Goal: Information Seeking & Learning: Learn about a topic

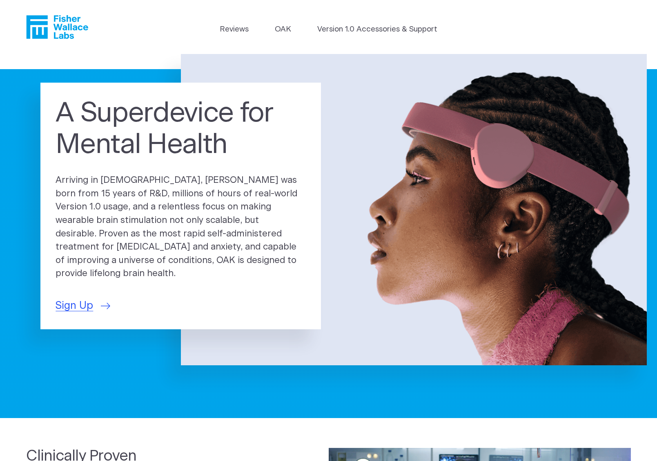
click at [349, 32] on link "Version 1.0 Accessories & Support" at bounding box center [377, 29] width 120 height 11
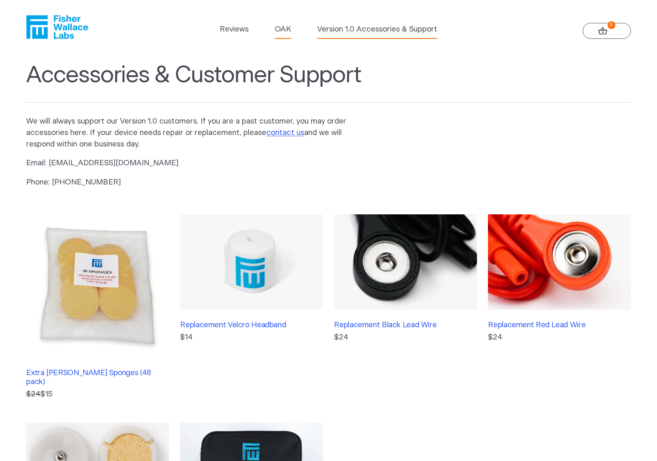
click at [280, 30] on link "OAK" at bounding box center [283, 29] width 16 height 11
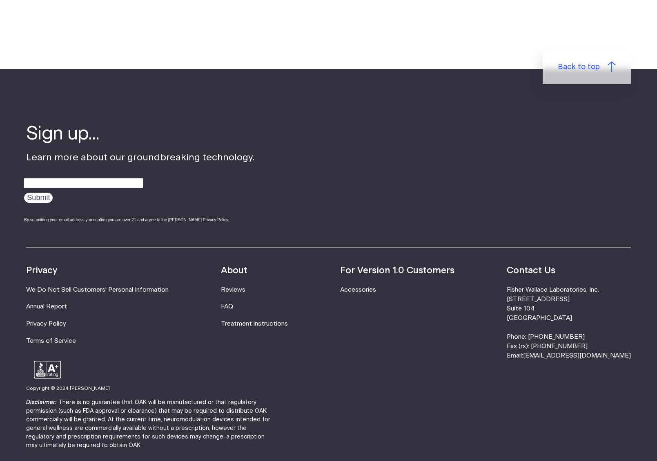
scroll to position [1330, 0]
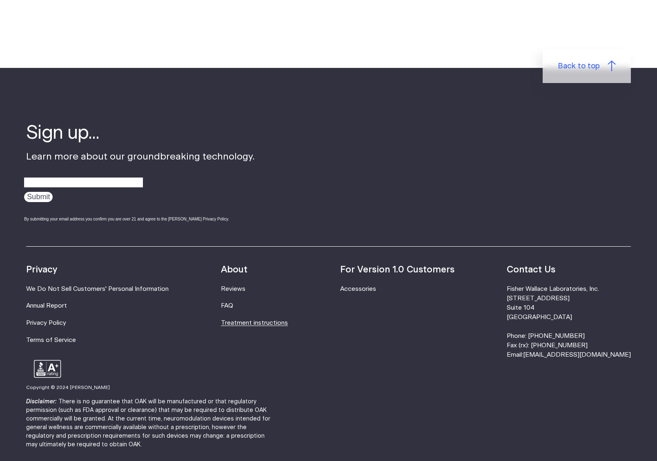
click at [247, 320] on link "Treatment instructions" at bounding box center [254, 323] width 67 height 6
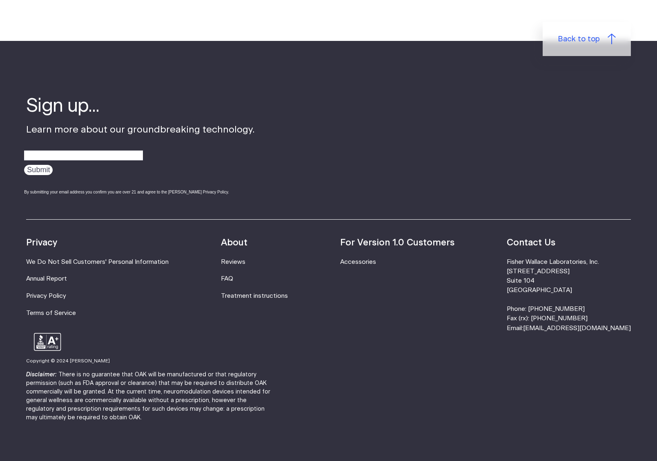
scroll to position [2489, 0]
click at [233, 276] on link "FAQ" at bounding box center [227, 279] width 12 height 6
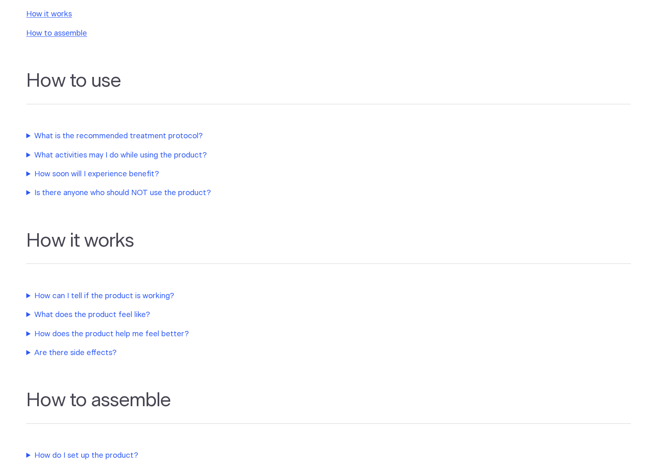
scroll to position [209, 0]
click at [27, 168] on summary "How soon will I experience benefit?" at bounding box center [197, 173] width 343 height 11
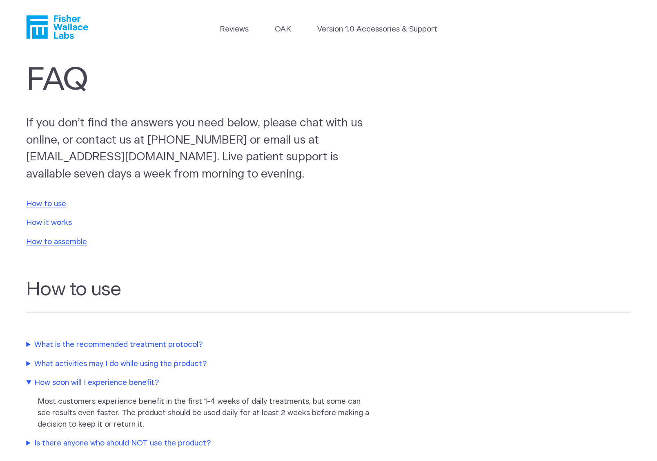
scroll to position [0, 0]
click at [45, 239] on link "How to assemble" at bounding box center [56, 242] width 61 height 8
click at [54, 201] on link "How to use" at bounding box center [46, 204] width 40 height 8
click at [47, 202] on link "How to use" at bounding box center [46, 204] width 40 height 8
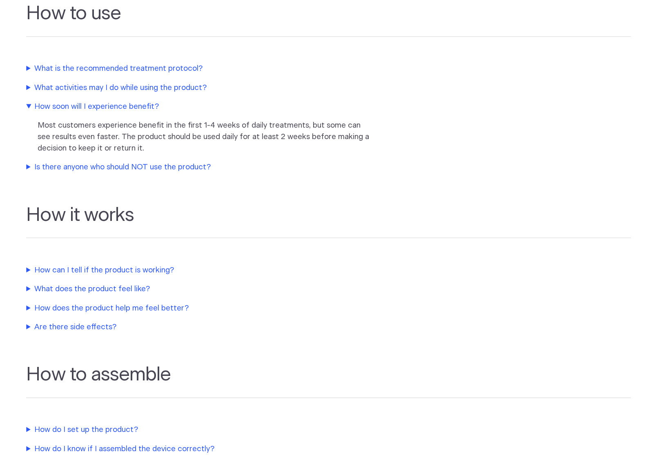
click at [55, 85] on summary "What activities may I do while using the product?" at bounding box center [197, 87] width 343 height 11
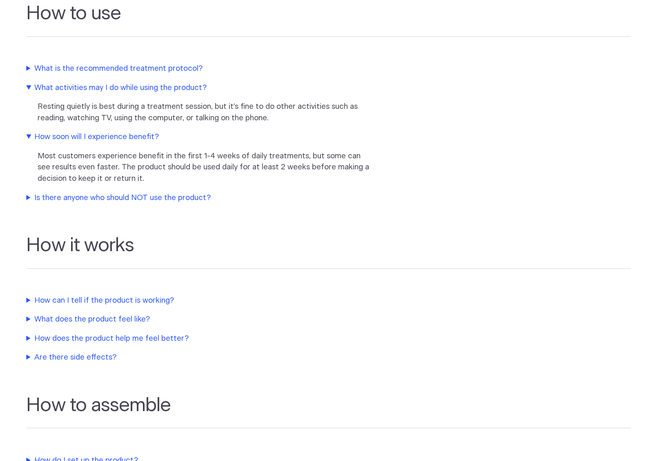
click at [32, 65] on summary "What is the recommended treatment protocol?" at bounding box center [197, 68] width 343 height 11
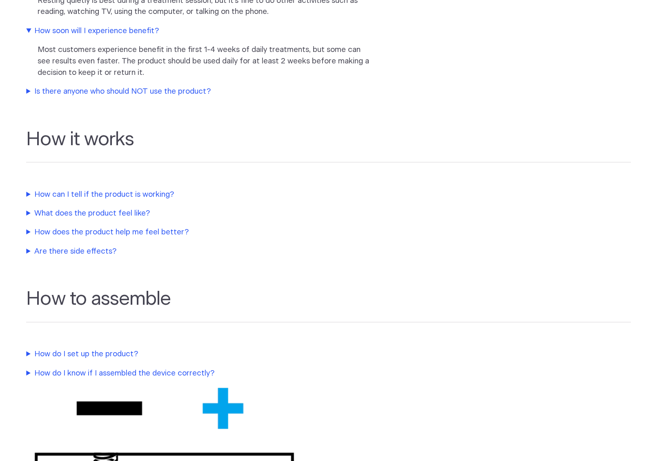
scroll to position [431, 0]
click at [46, 86] on summary "Is there anyone who should NOT use the product?" at bounding box center [197, 91] width 343 height 11
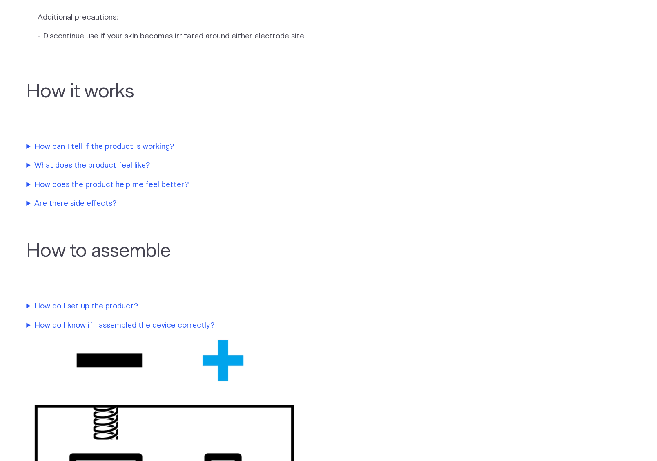
click at [41, 146] on summary "How can I tell if the product is working?" at bounding box center [197, 146] width 343 height 11
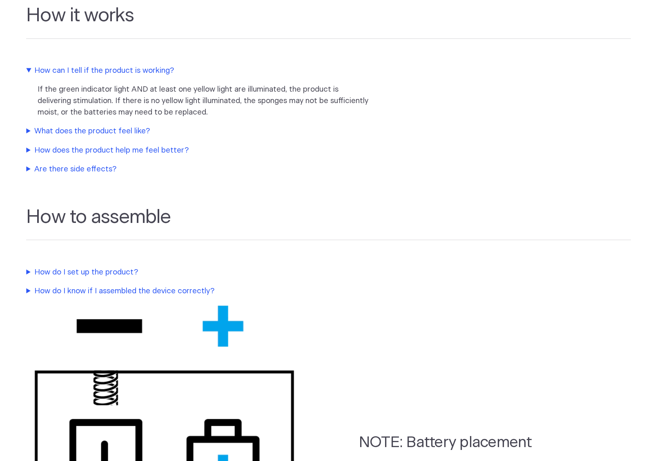
scroll to position [756, 0]
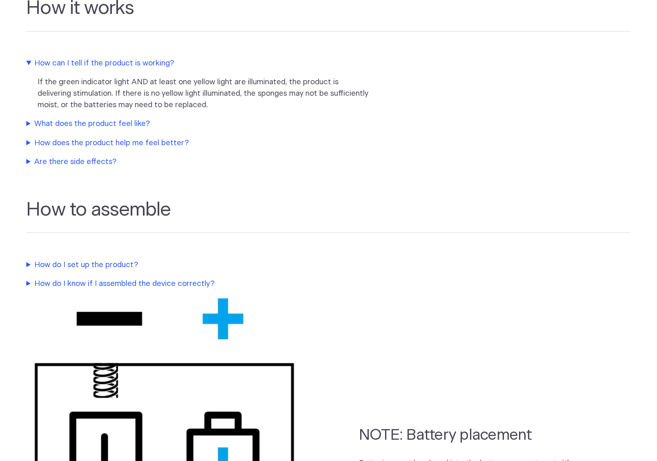
click at [42, 120] on summary "What does the product feel like?" at bounding box center [197, 123] width 343 height 11
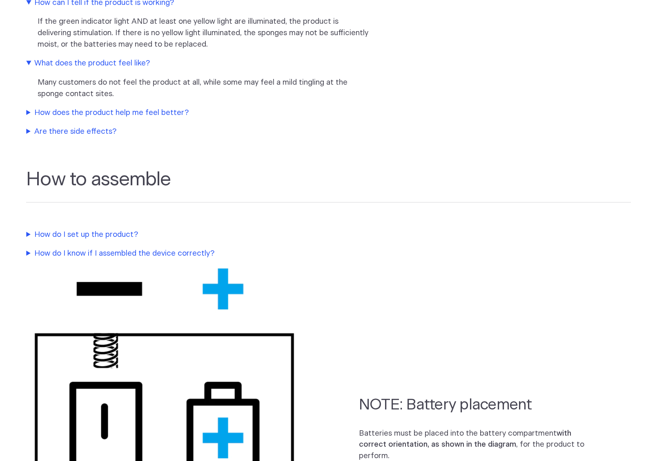
scroll to position [817, 0]
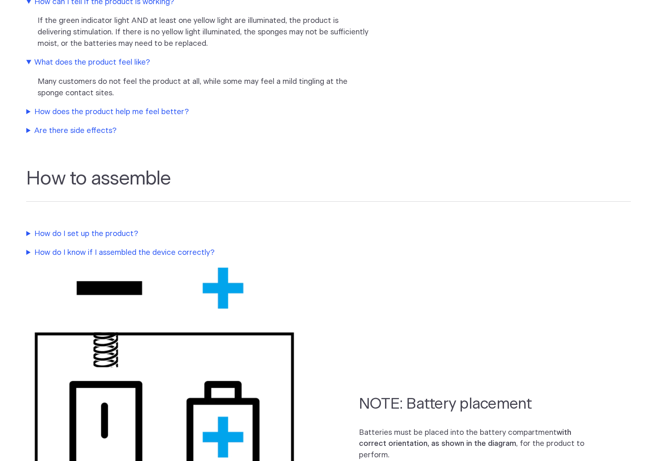
click at [38, 108] on summary "How does the product help me feel better?" at bounding box center [197, 111] width 343 height 11
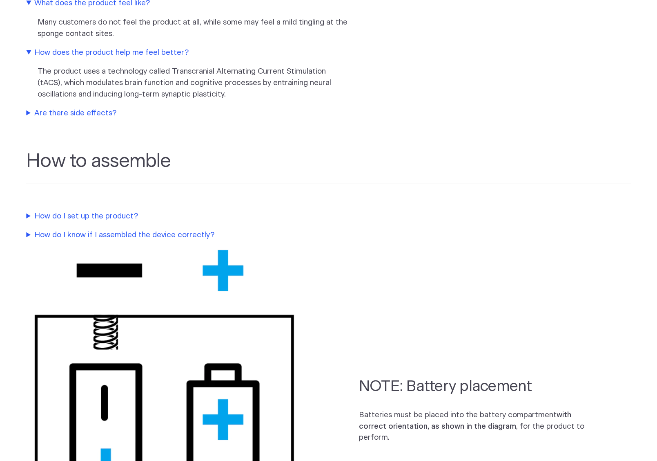
scroll to position [881, 0]
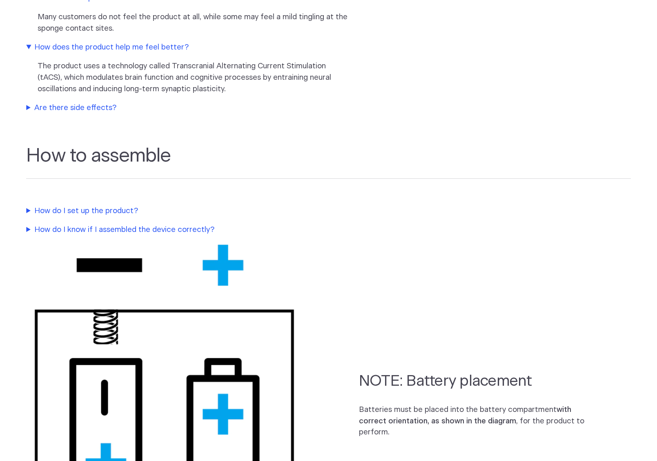
click at [39, 103] on summary "Are there side effects?" at bounding box center [197, 107] width 343 height 11
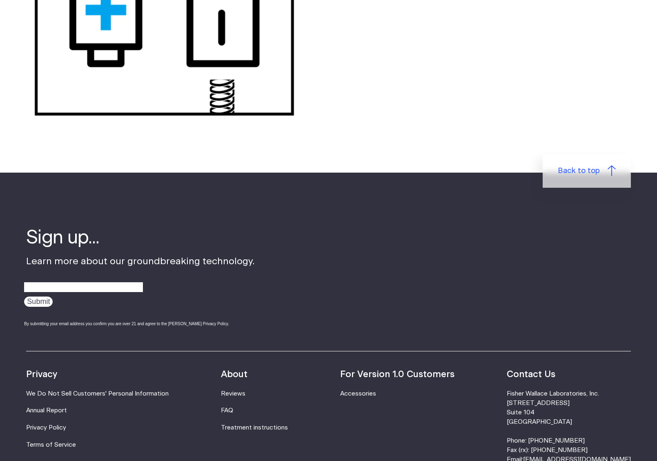
scroll to position [1457, 0]
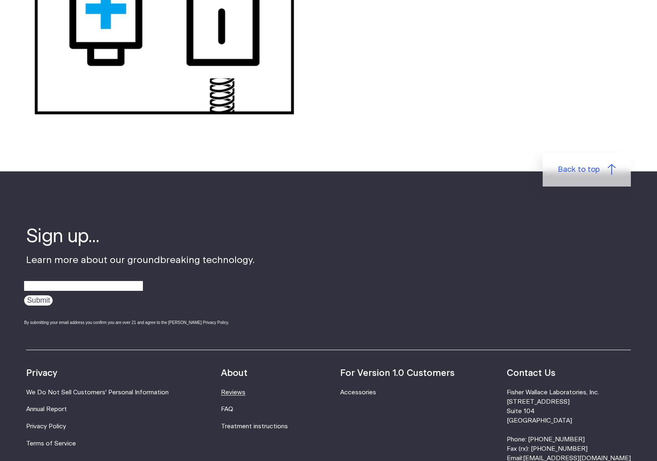
click at [246, 389] on link "Reviews" at bounding box center [233, 392] width 25 height 6
